Goal: Navigation & Orientation: Find specific page/section

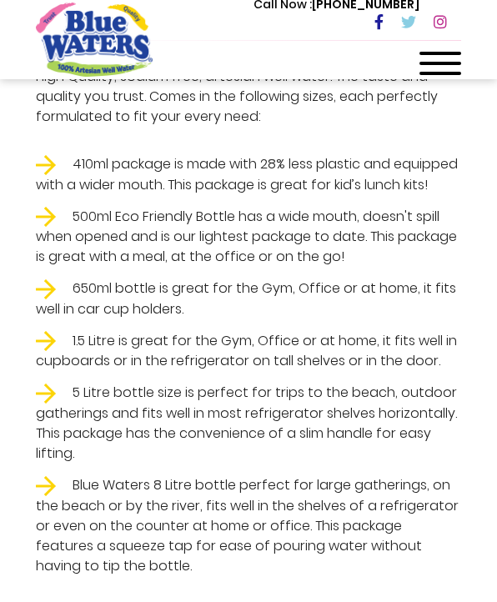
scroll to position [750, 0]
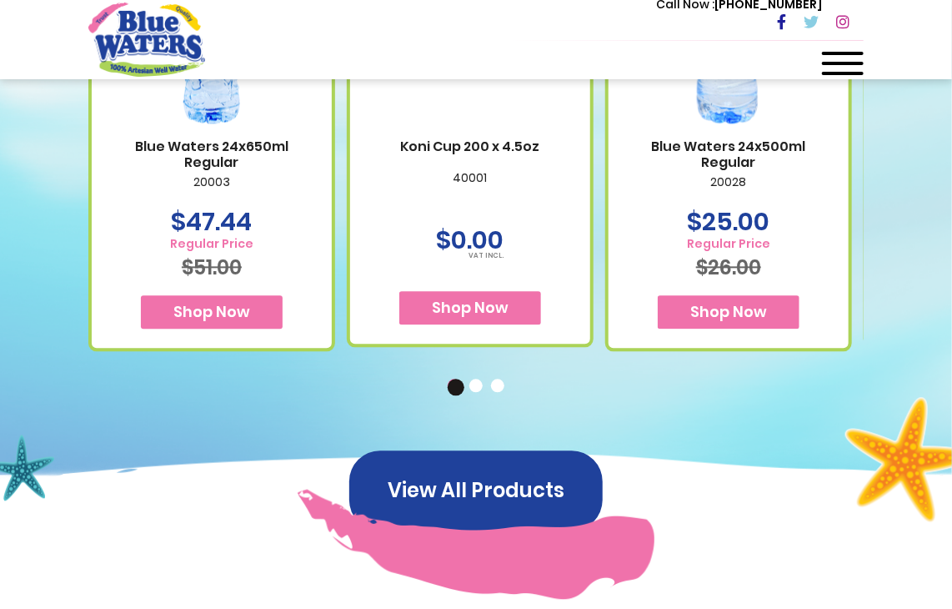
scroll to position [1251, 0]
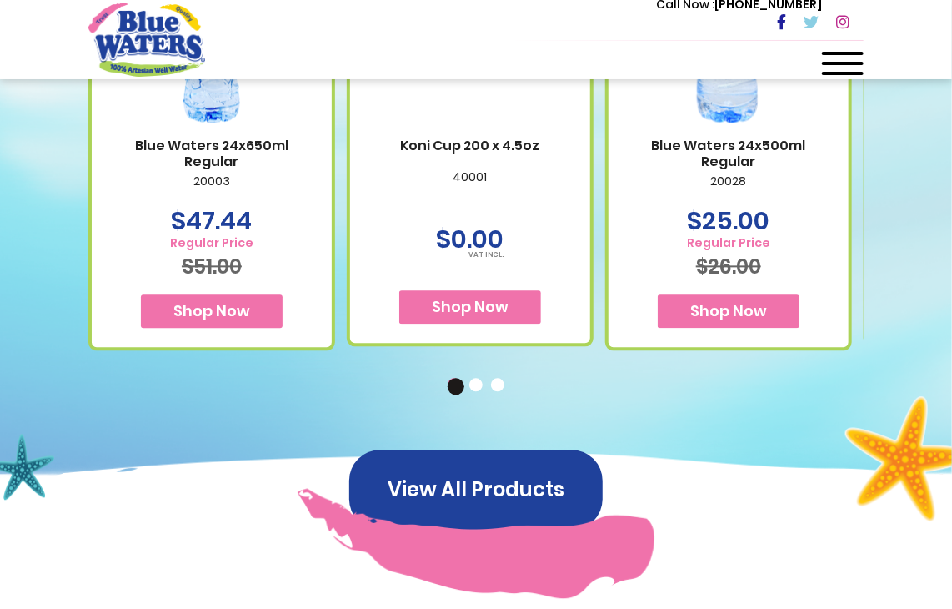
click at [474, 378] on button "2" at bounding box center [477, 386] width 17 height 17
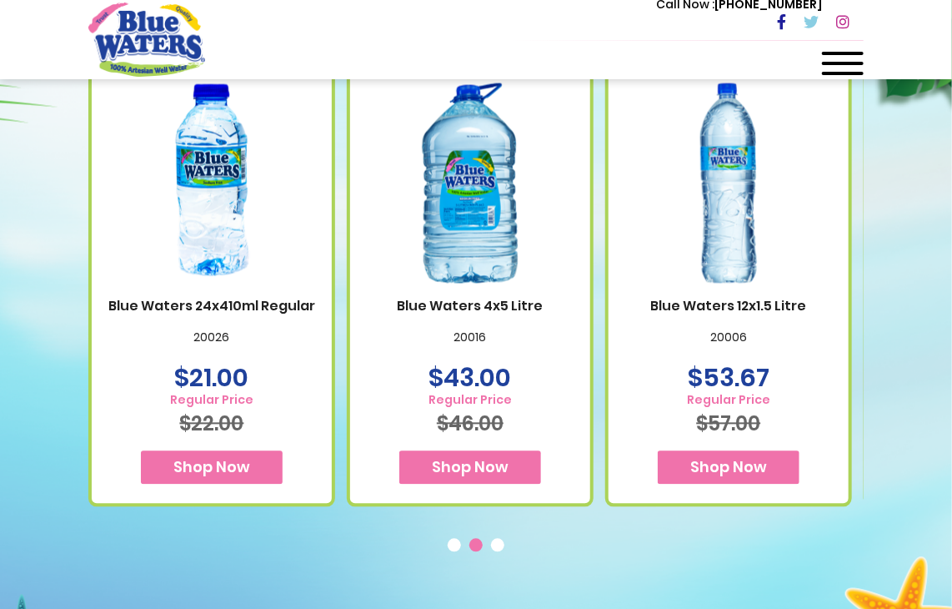
scroll to position [1084, 0]
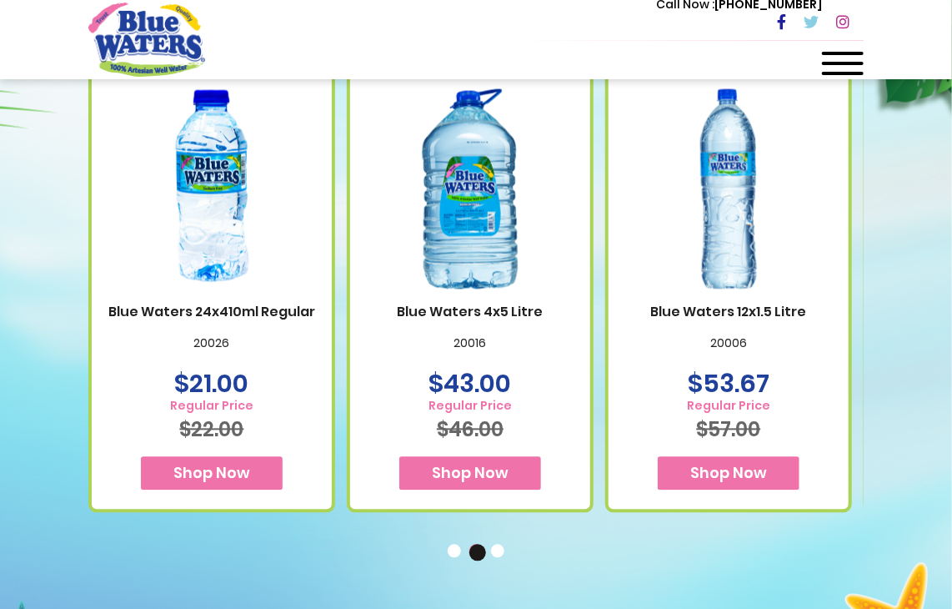
click at [496, 544] on button "3" at bounding box center [499, 552] width 17 height 17
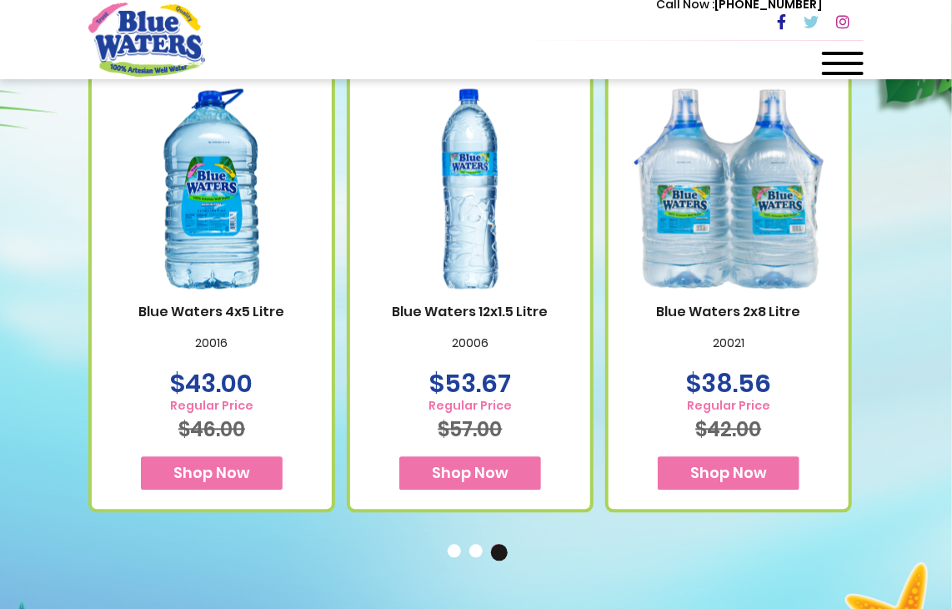
click at [477, 544] on button "2" at bounding box center [477, 552] width 17 height 17
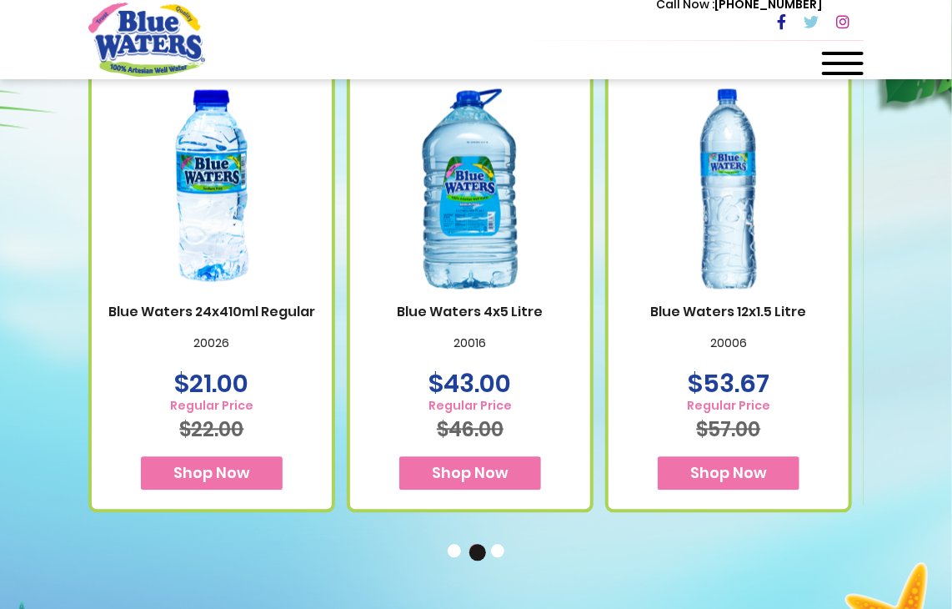
click at [446, 542] on ul "1 2 3" at bounding box center [475, 551] width 775 height 18
click at [457, 544] on button "1" at bounding box center [456, 552] width 17 height 17
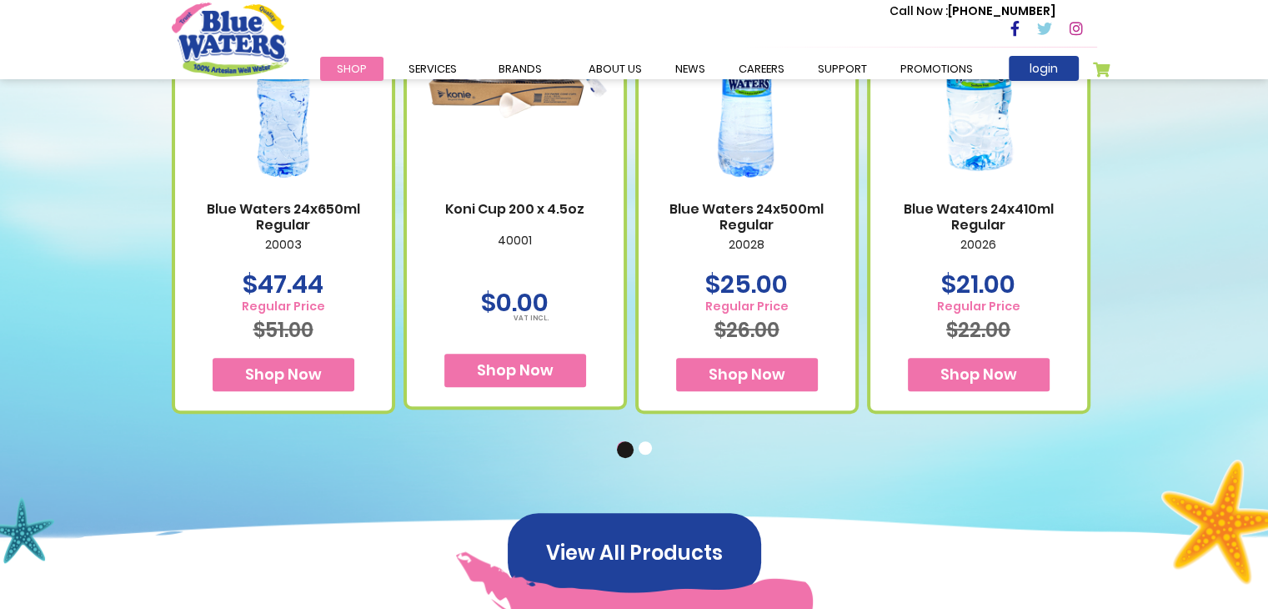
scroll to position [1024, 0]
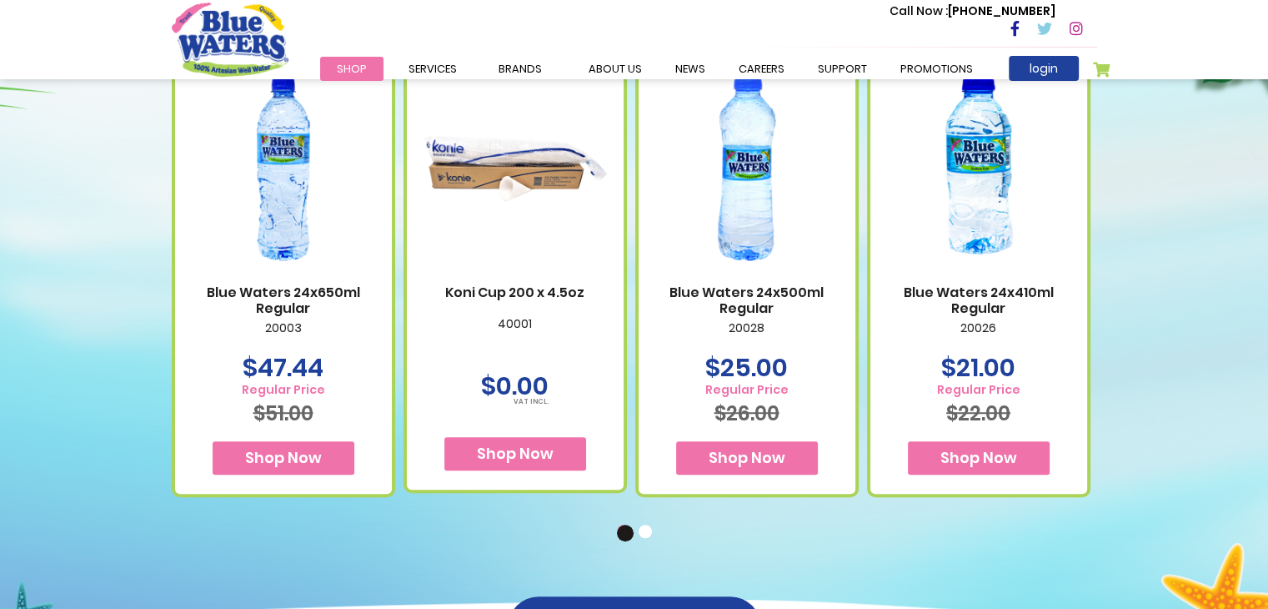
click at [496, 531] on button "2" at bounding box center [647, 532] width 17 height 17
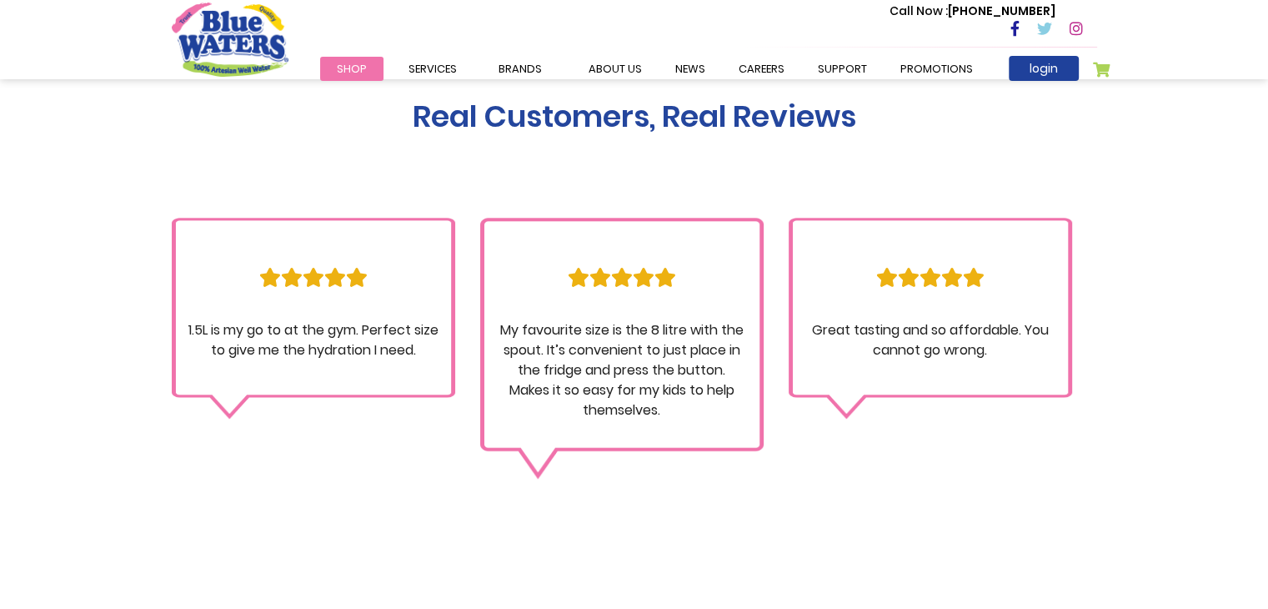
scroll to position [1764, 0]
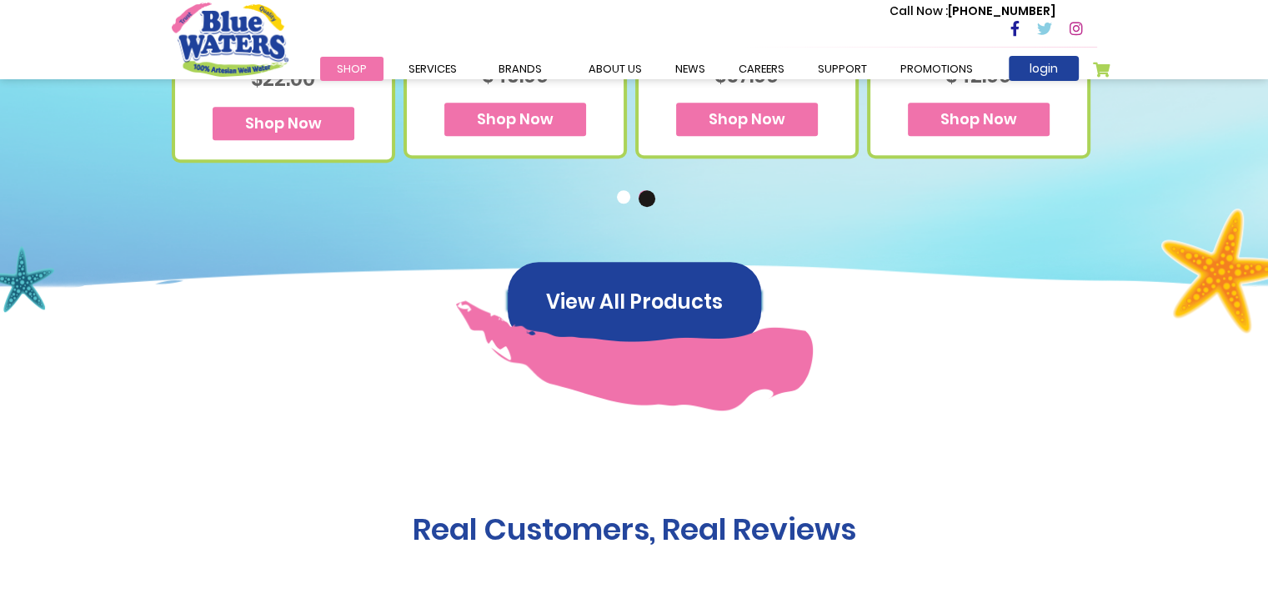
click at [496, 291] on link "View All Products" at bounding box center [634, 300] width 253 height 19
